Goal: Information Seeking & Learning: Learn about a topic

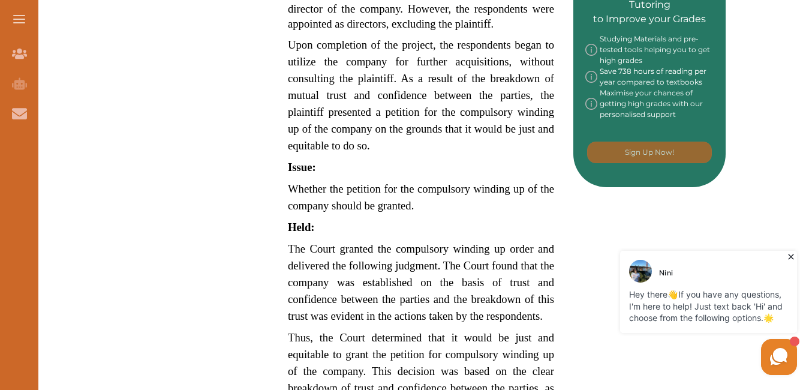
scroll to position [720, 0]
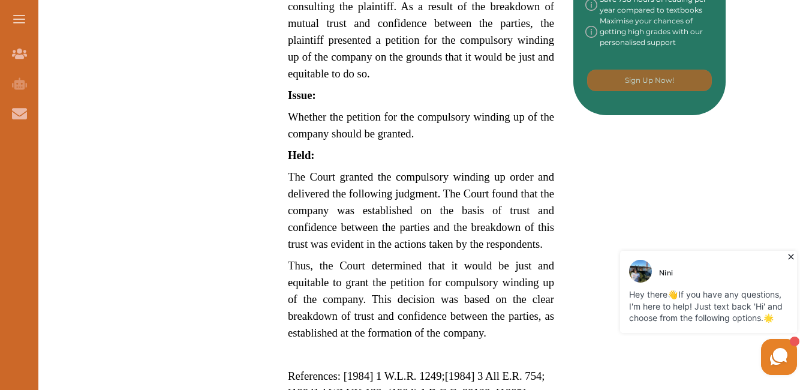
click at [288, 170] on span "The Court granted the compulsory winding up order and delivered the following j…" at bounding box center [421, 210] width 266 height 80
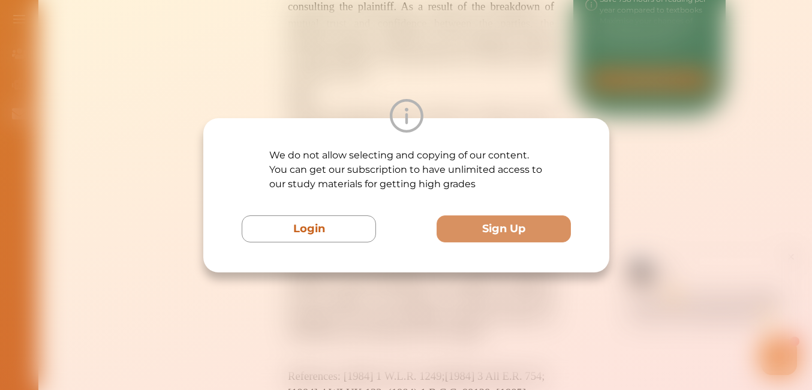
click at [565, 73] on div "We do not allow selecting and copying of our content. You can get our subscript…" at bounding box center [406, 195] width 812 height 390
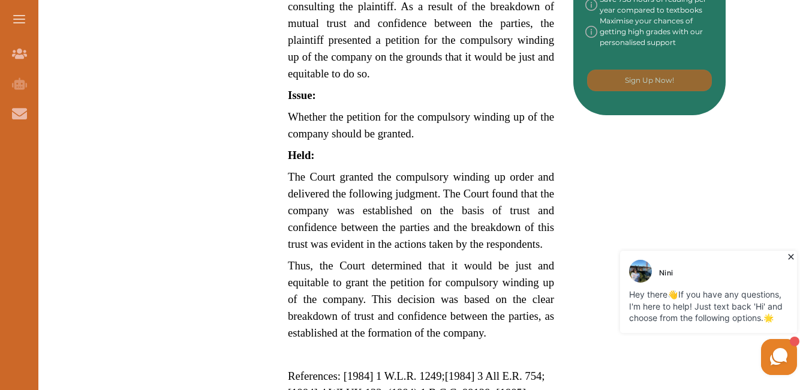
click at [290, 170] on span "The Court granted the compulsory winding up order and delivered the following j…" at bounding box center [421, 210] width 266 height 80
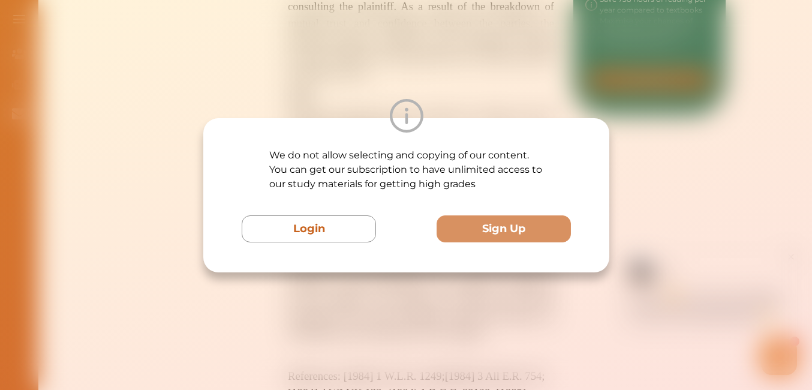
click at [400, 102] on img at bounding box center [406, 116] width 34 height 34
click at [522, 97] on div "We do not allow selecting and copying of our content. You can get our subscript…" at bounding box center [406, 195] width 812 height 390
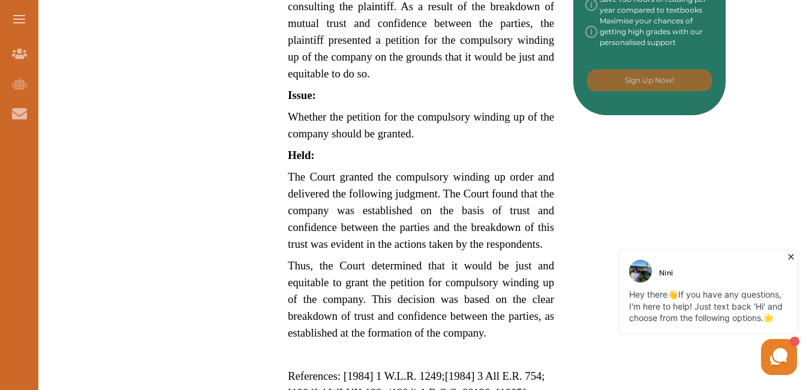
click at [287, 167] on div "Zinotty Properties Ltd, Re [1984] 3 All ER 754 is a UK Company Law case concern…" at bounding box center [421, 26] width 305 height 967
click at [290, 173] on span "The Court granted the compulsory winding up order and delivered the following j…" at bounding box center [421, 210] width 266 height 80
click at [316, 85] on div "We do not allow selecting and copying of our content. You can get our subscript…" at bounding box center [406, 195] width 812 height 390
drag, startPoint x: 289, startPoint y: 170, endPoint x: 370, endPoint y: 234, distance: 103.8
click at [370, 234] on span "The Court granted the compulsory winding up order and delivered the following j…" at bounding box center [421, 210] width 266 height 80
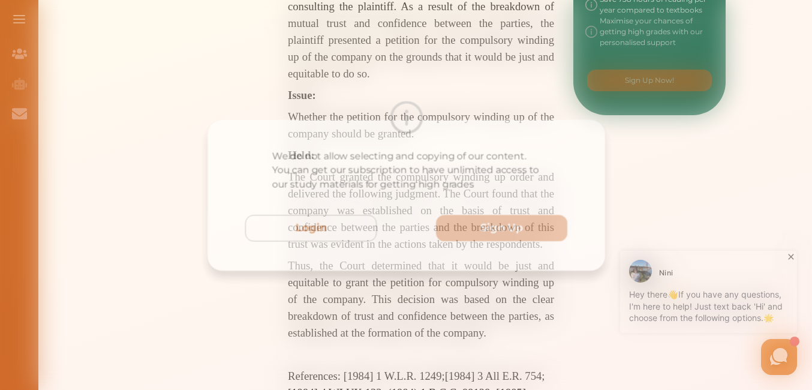
click at [481, 61] on div "We do not allow selecting and copying of our content. You can get our subscript…" at bounding box center [406, 195] width 812 height 390
